Goal: Transaction & Acquisition: Purchase product/service

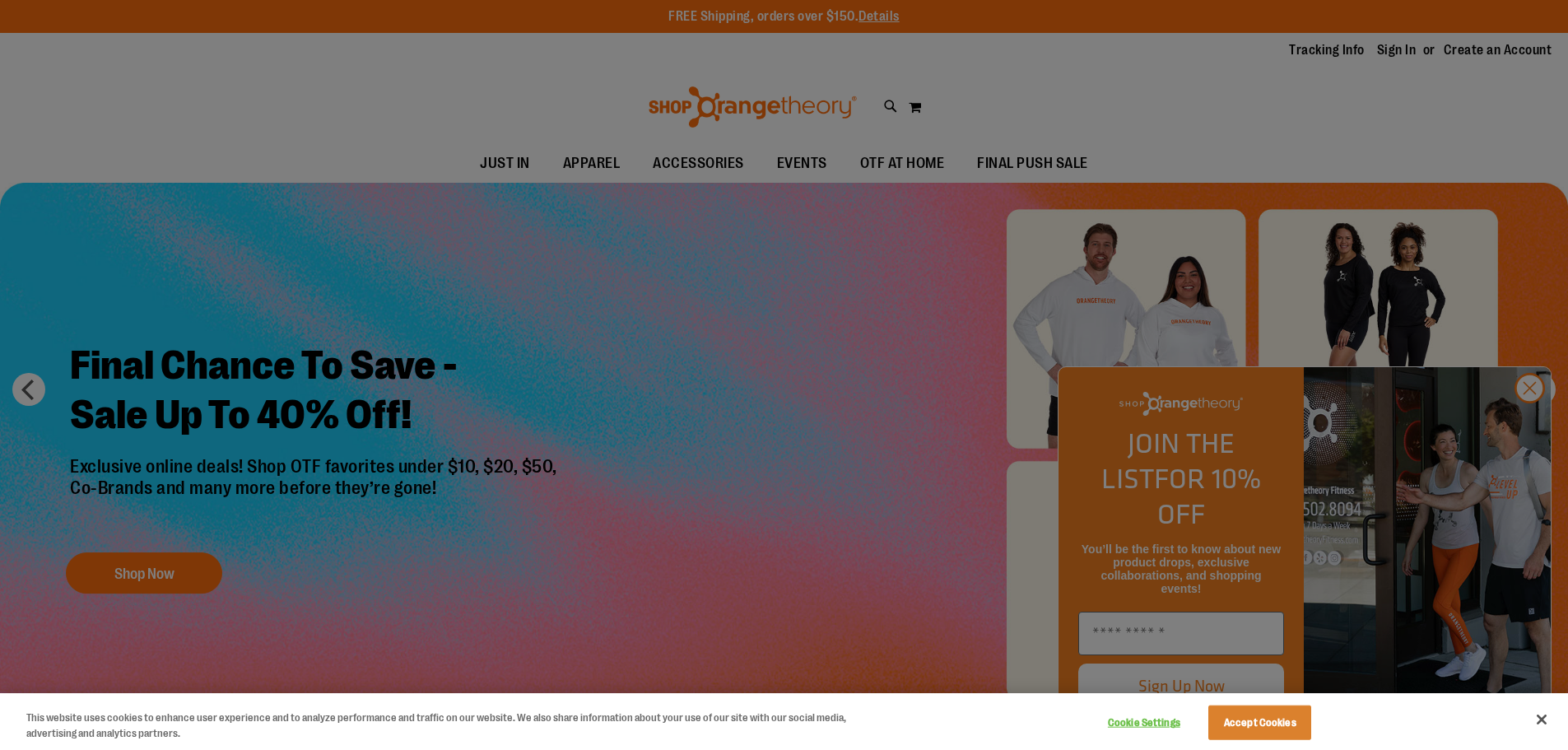
drag, startPoint x: 1329, startPoint y: 342, endPoint x: 1320, endPoint y: 343, distance: 9.1
click at [1329, 342] on div at bounding box center [784, 375] width 1568 height 750
click at [1545, 711] on button "Close" at bounding box center [1540, 719] width 36 height 36
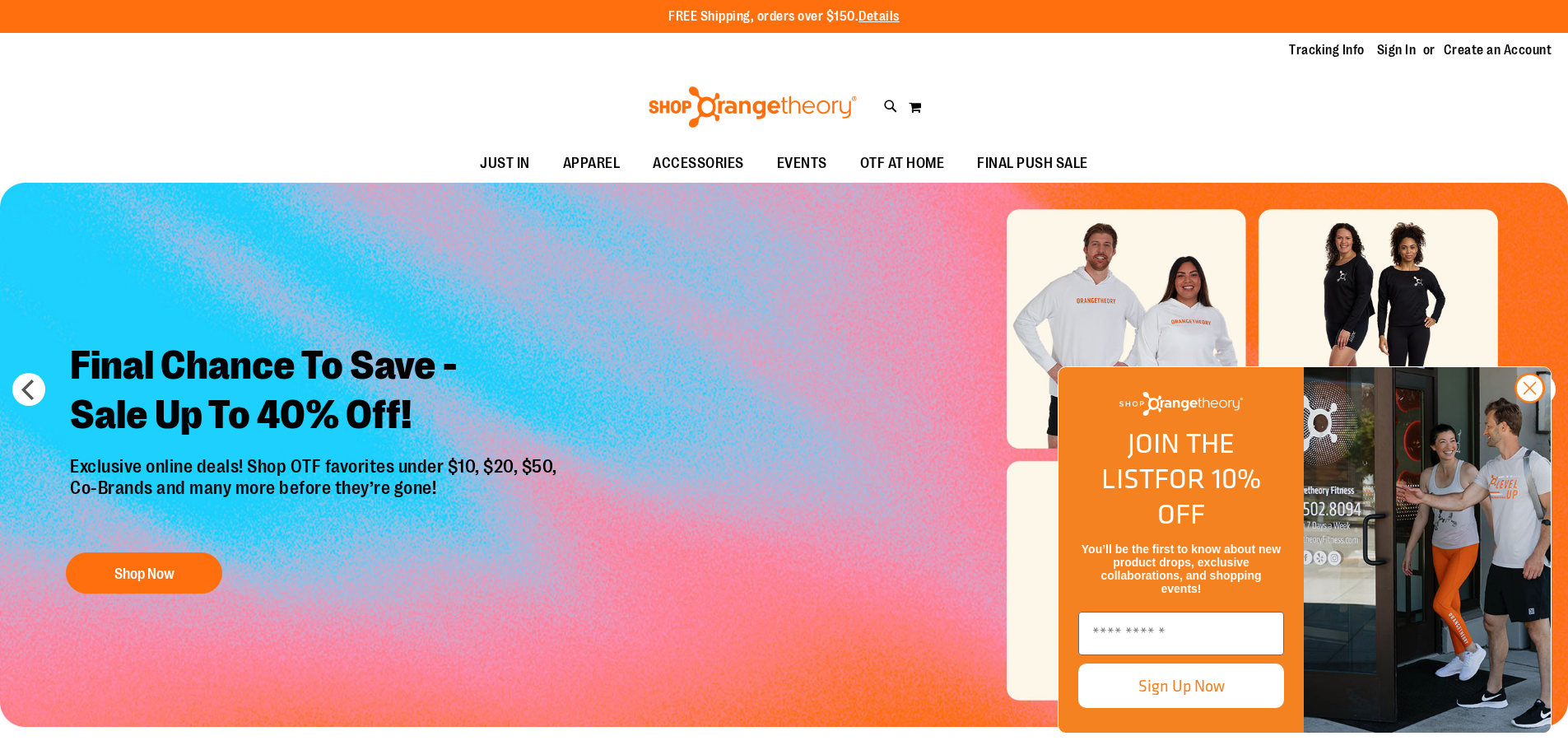
click at [1512, 417] on img "FLYOUT Form" at bounding box center [1427, 550] width 247 height 365
click at [1538, 402] on circle "Close dialog" at bounding box center [1530, 388] width 28 height 28
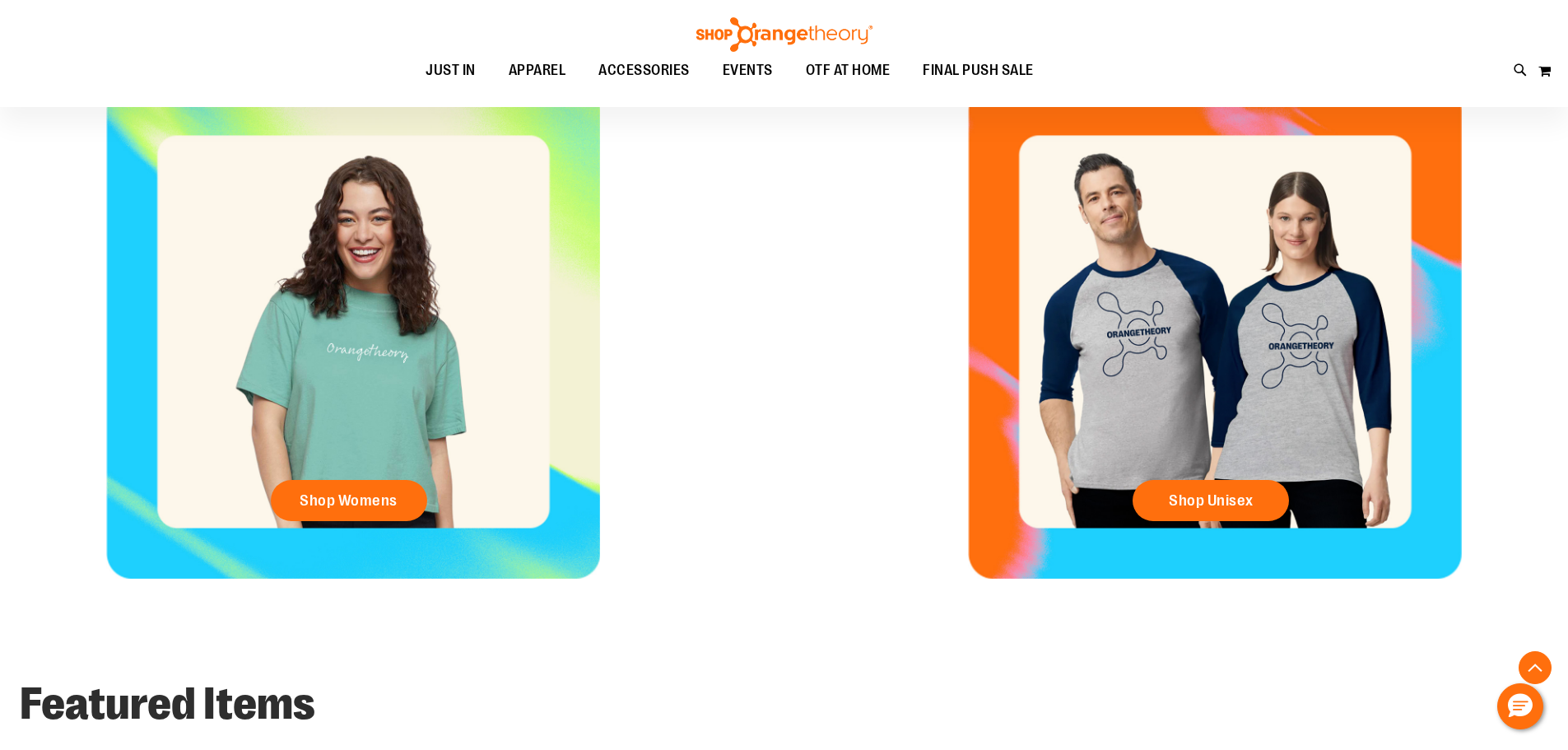
scroll to position [823, 0]
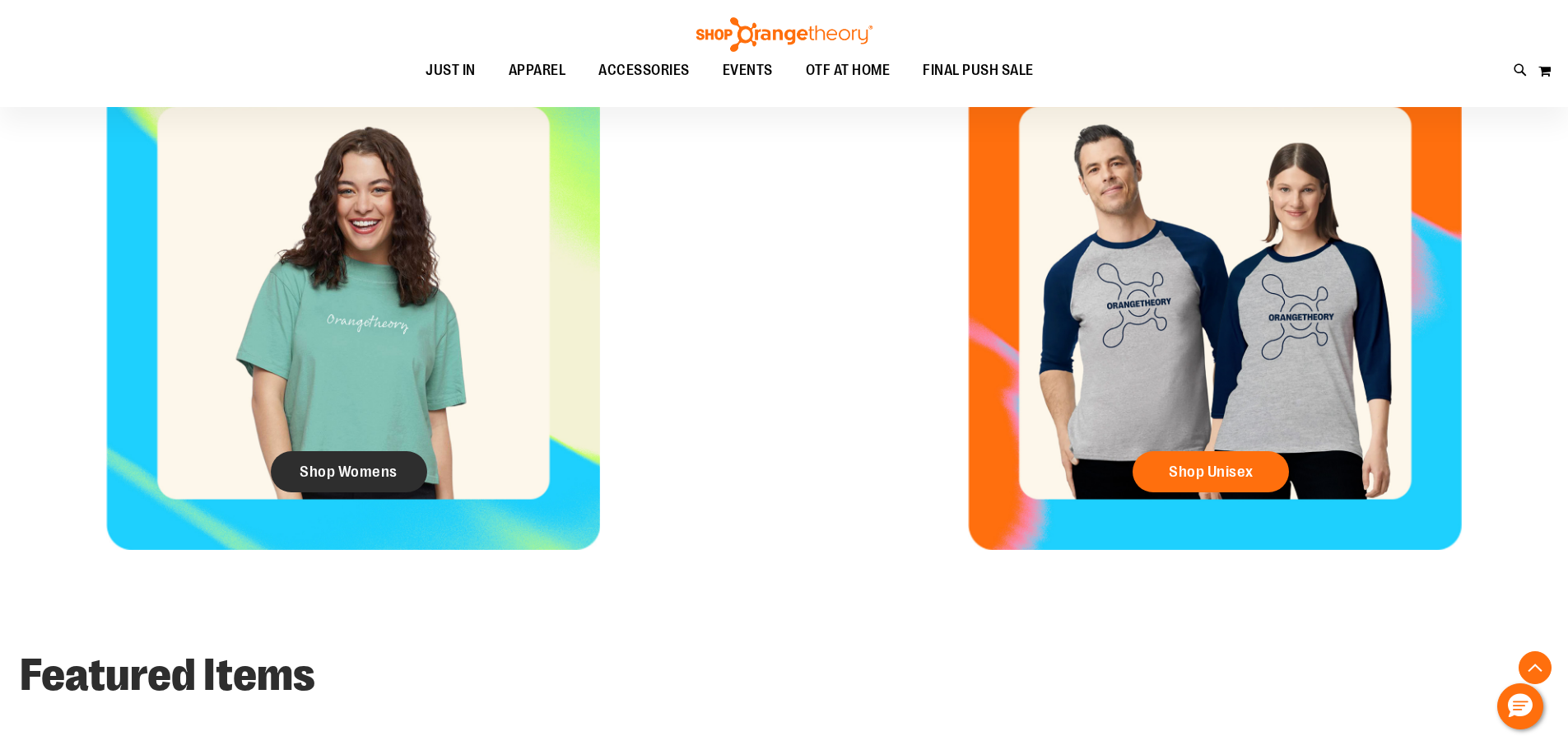
click at [393, 482] on link "Shop Womens" at bounding box center [349, 471] width 156 height 41
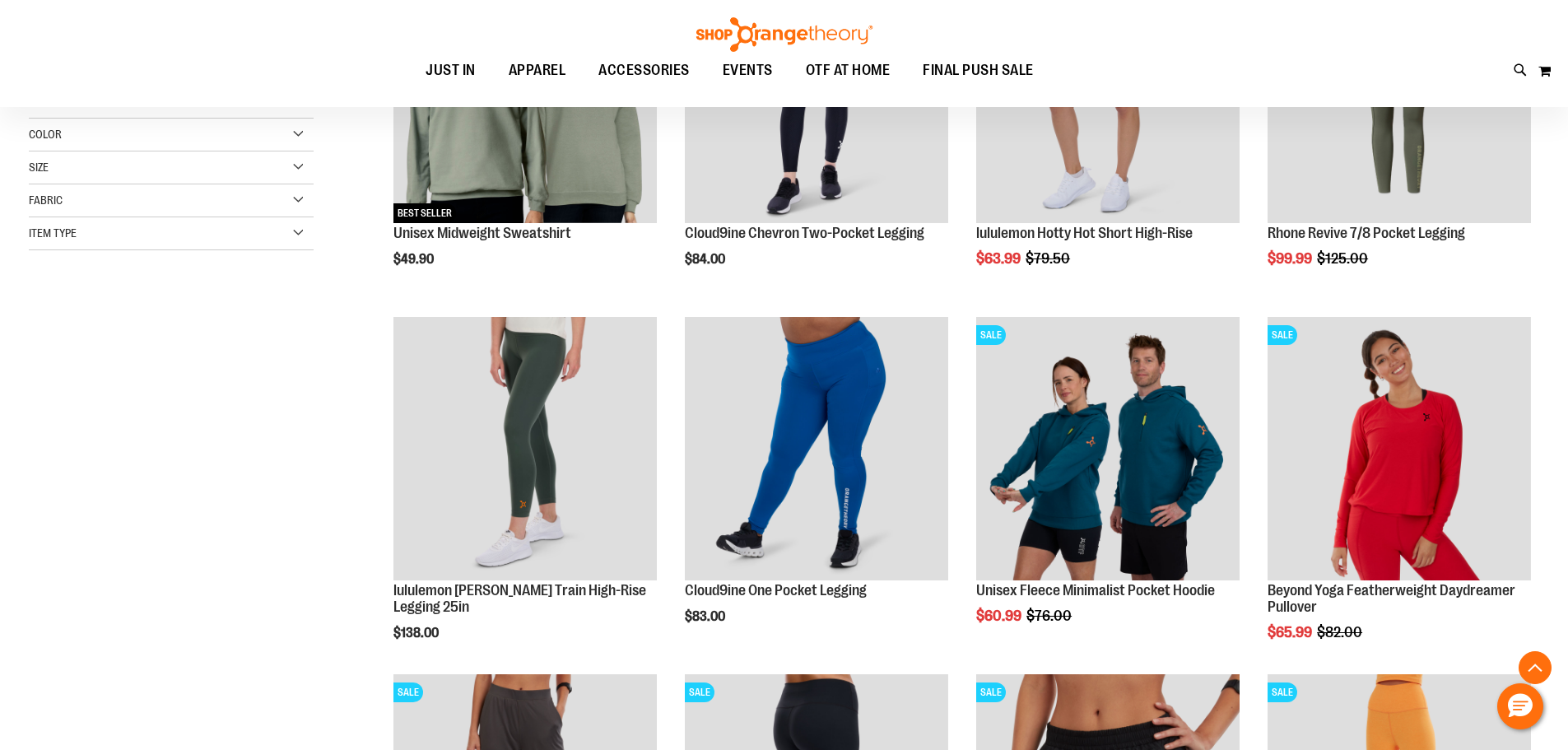
scroll to position [410, 0]
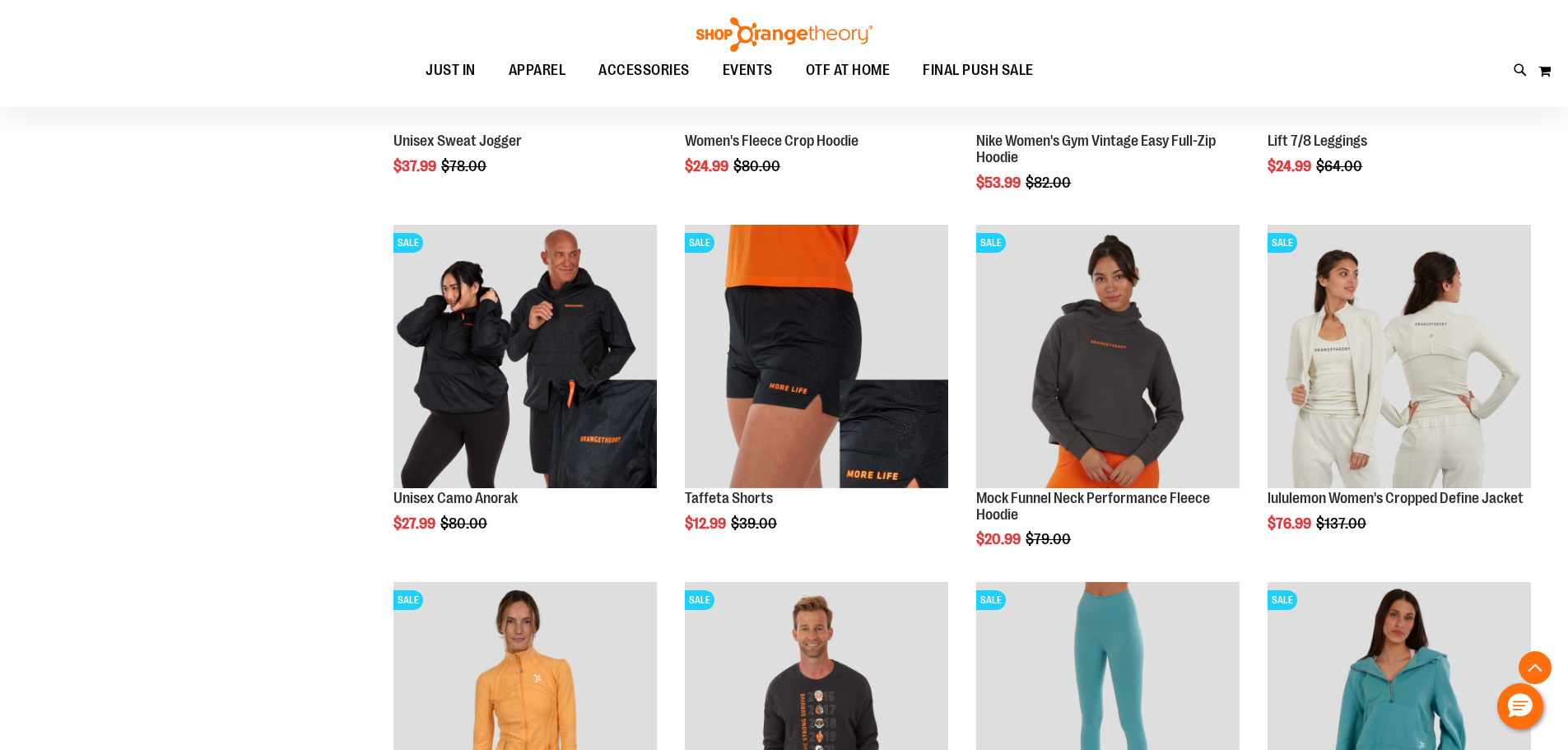
scroll to position [1563, 0]
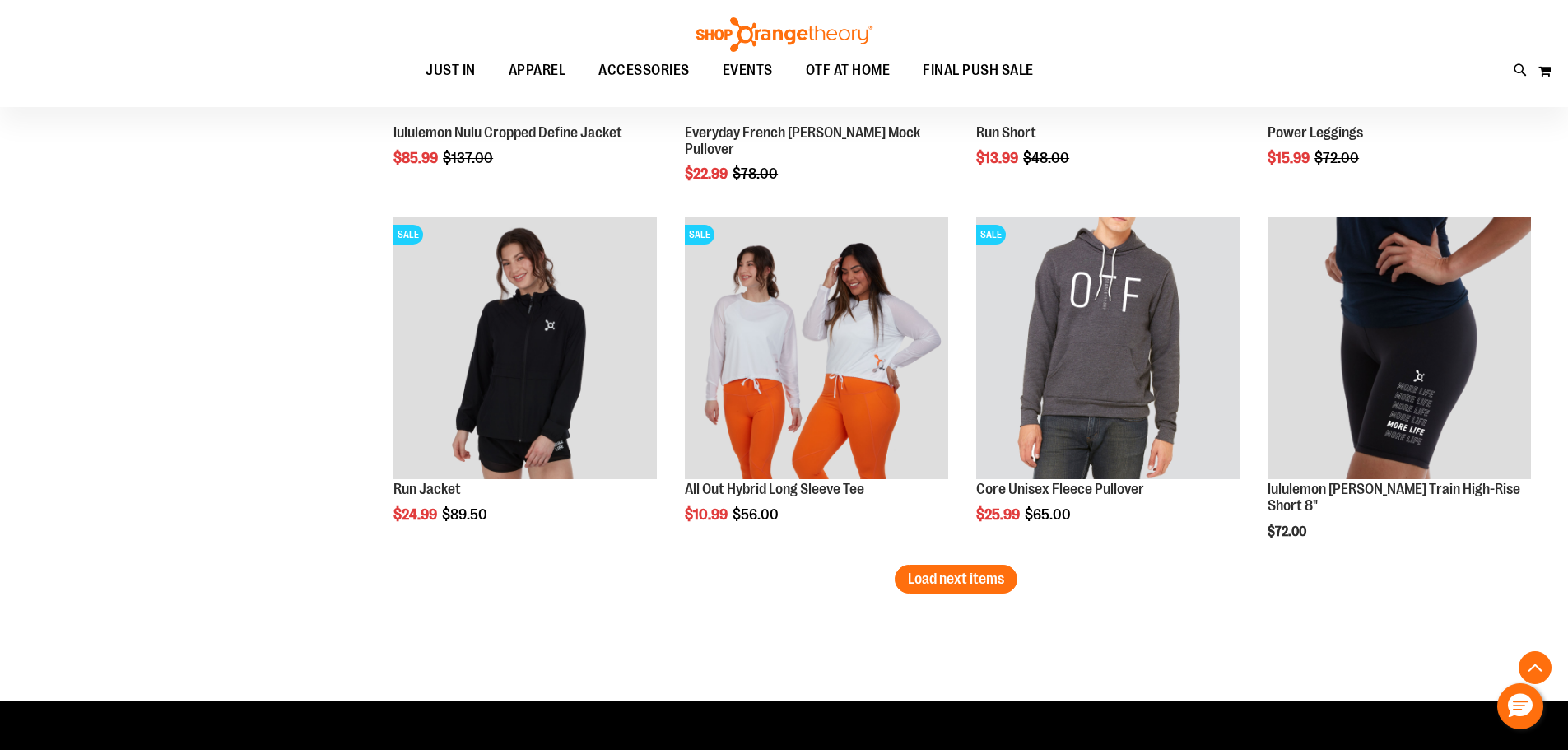
scroll to position [3045, 0]
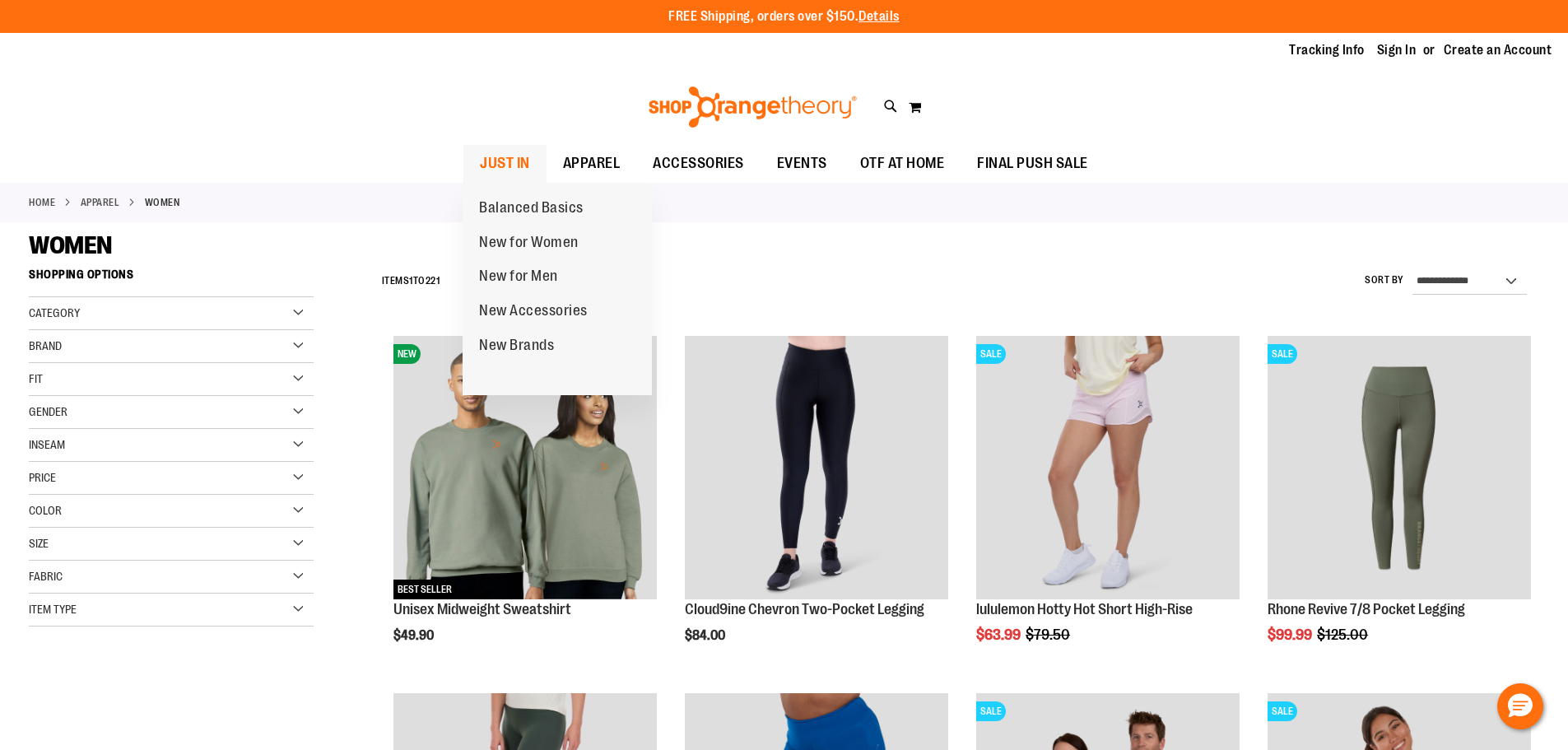
click at [518, 163] on span "JUST IN" at bounding box center [505, 164] width 50 height 37
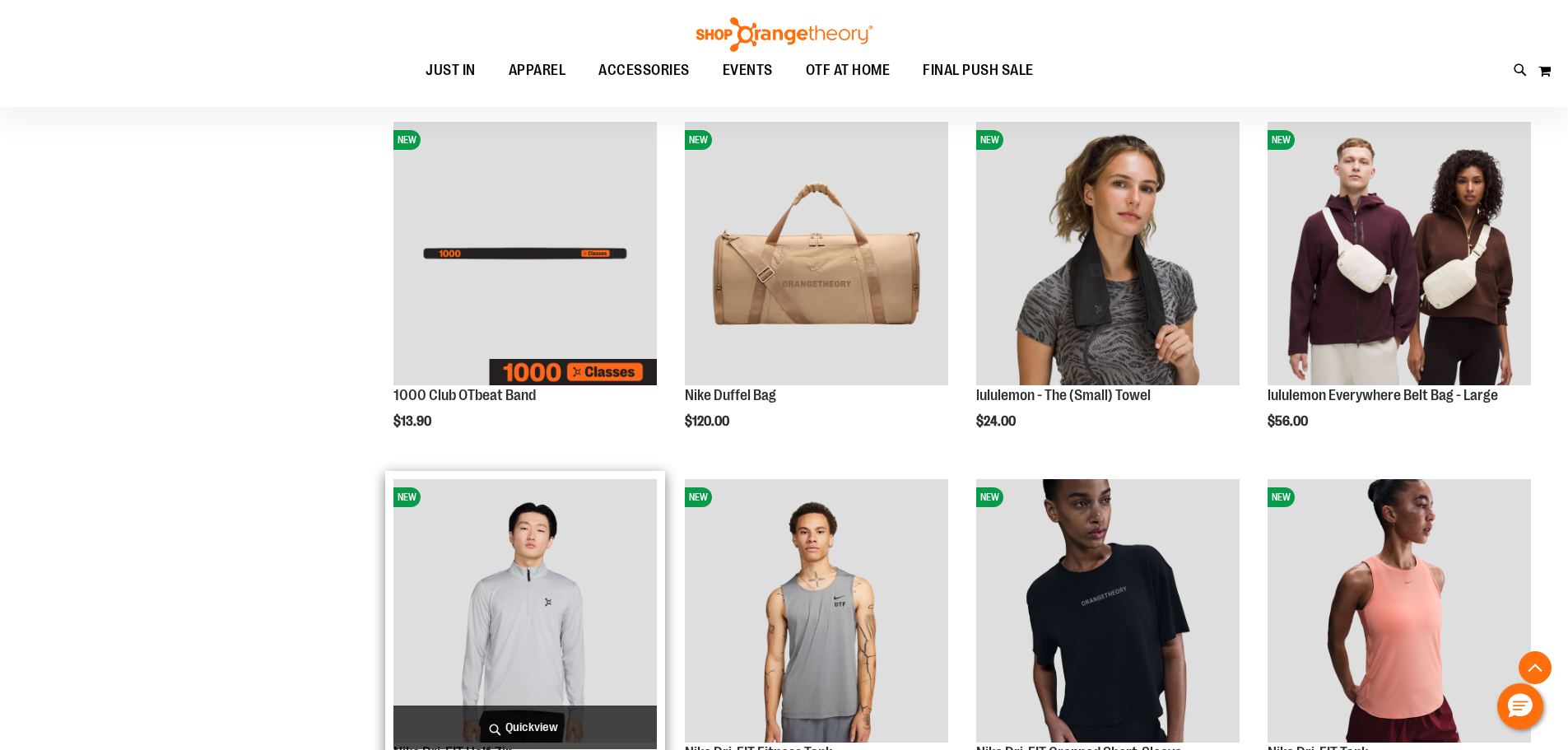
scroll to position [576, 0]
